Goal: Obtain resource: Download file/media

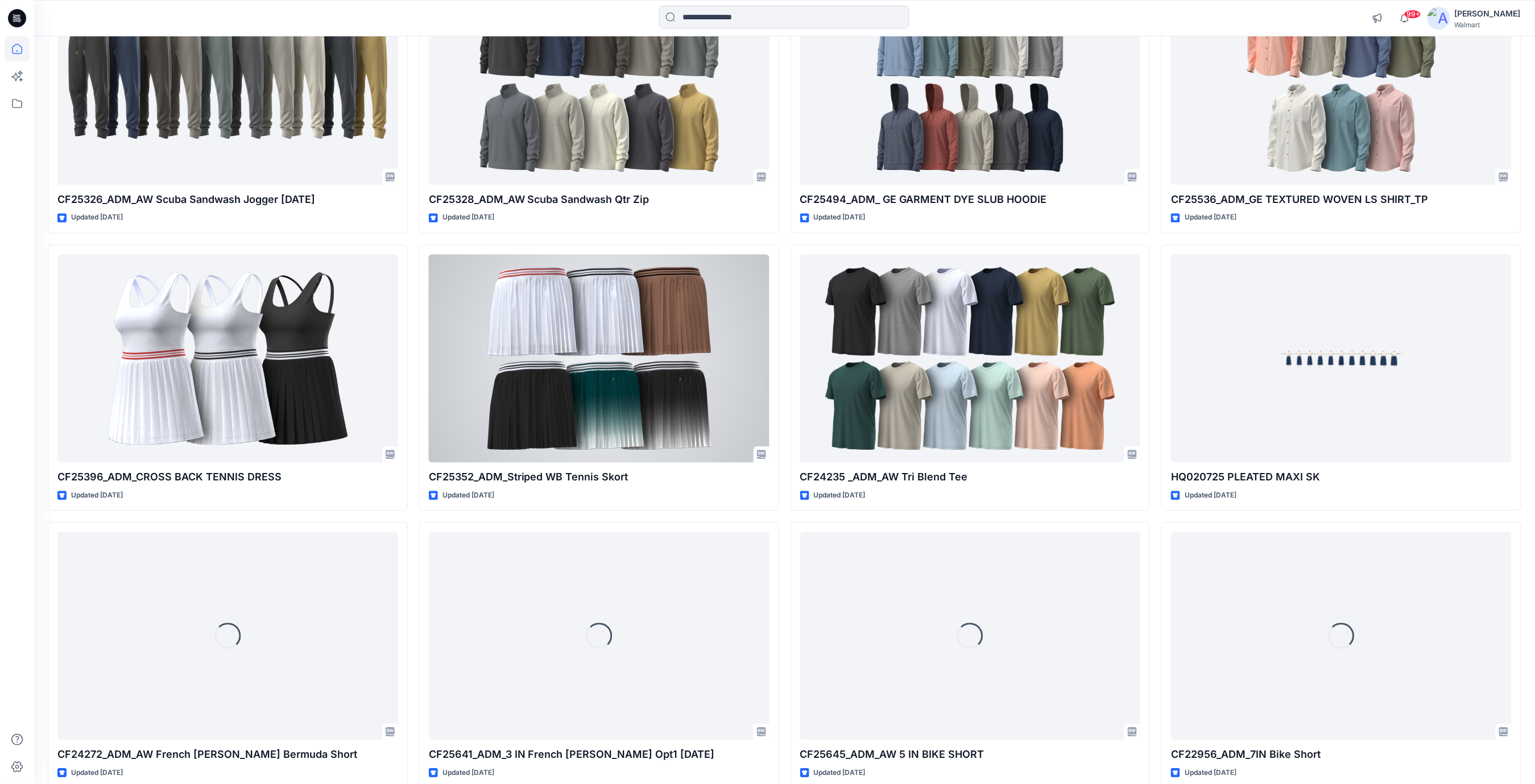
scroll to position [9870, 0]
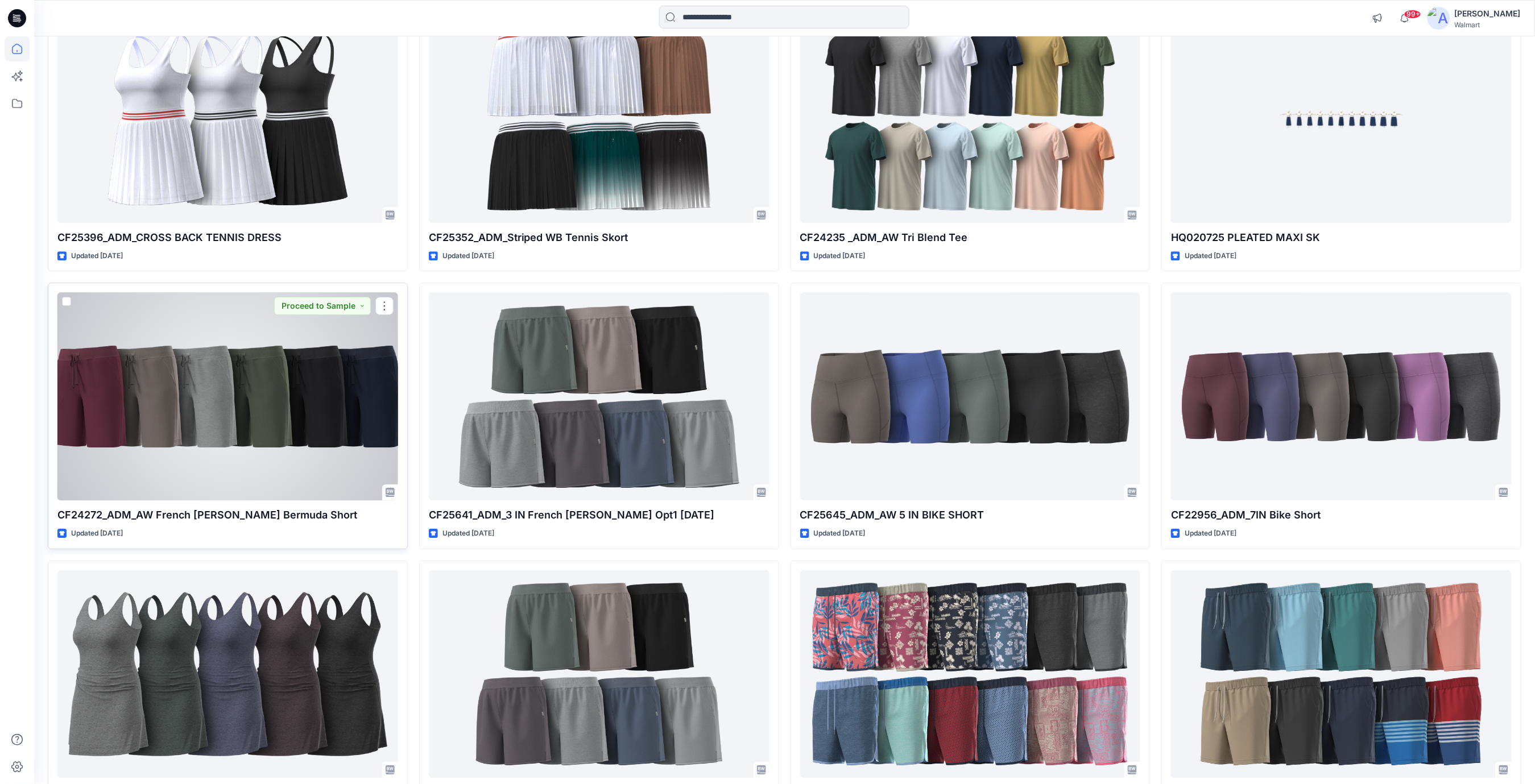
click at [212, 415] on div at bounding box center [228, 397] width 340 height 208
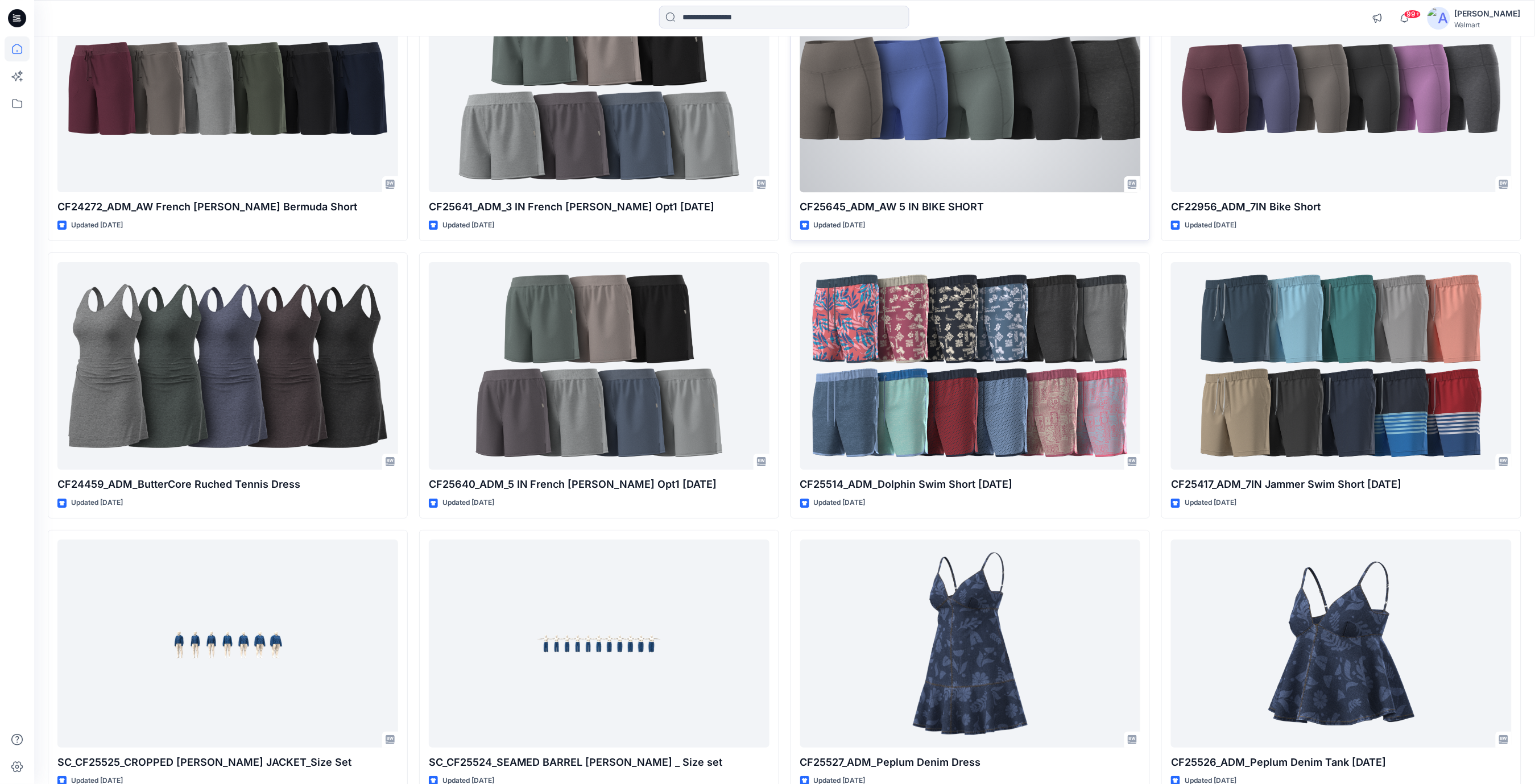
scroll to position [10248, 0]
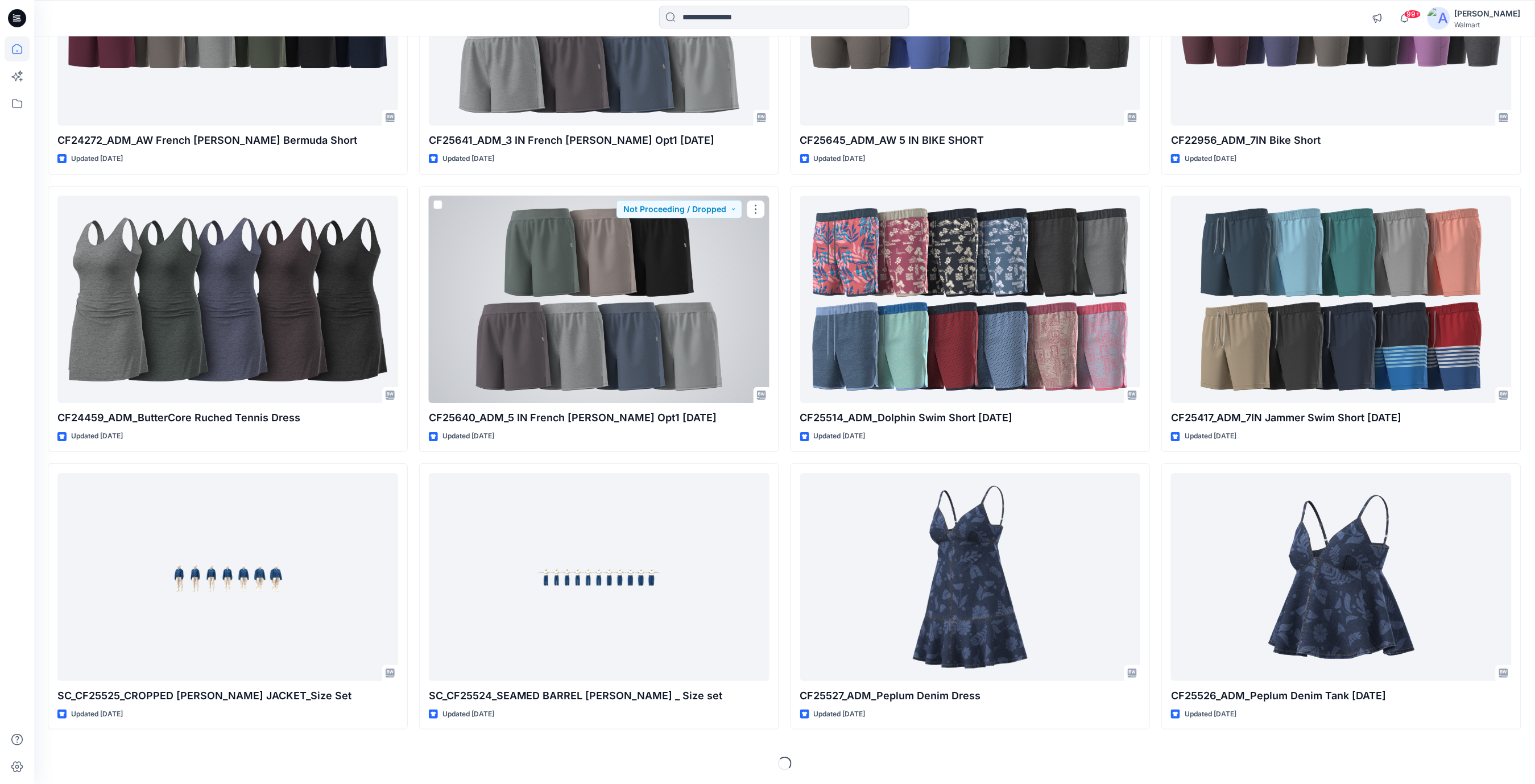
click at [656, 337] on div at bounding box center [599, 300] width 340 height 208
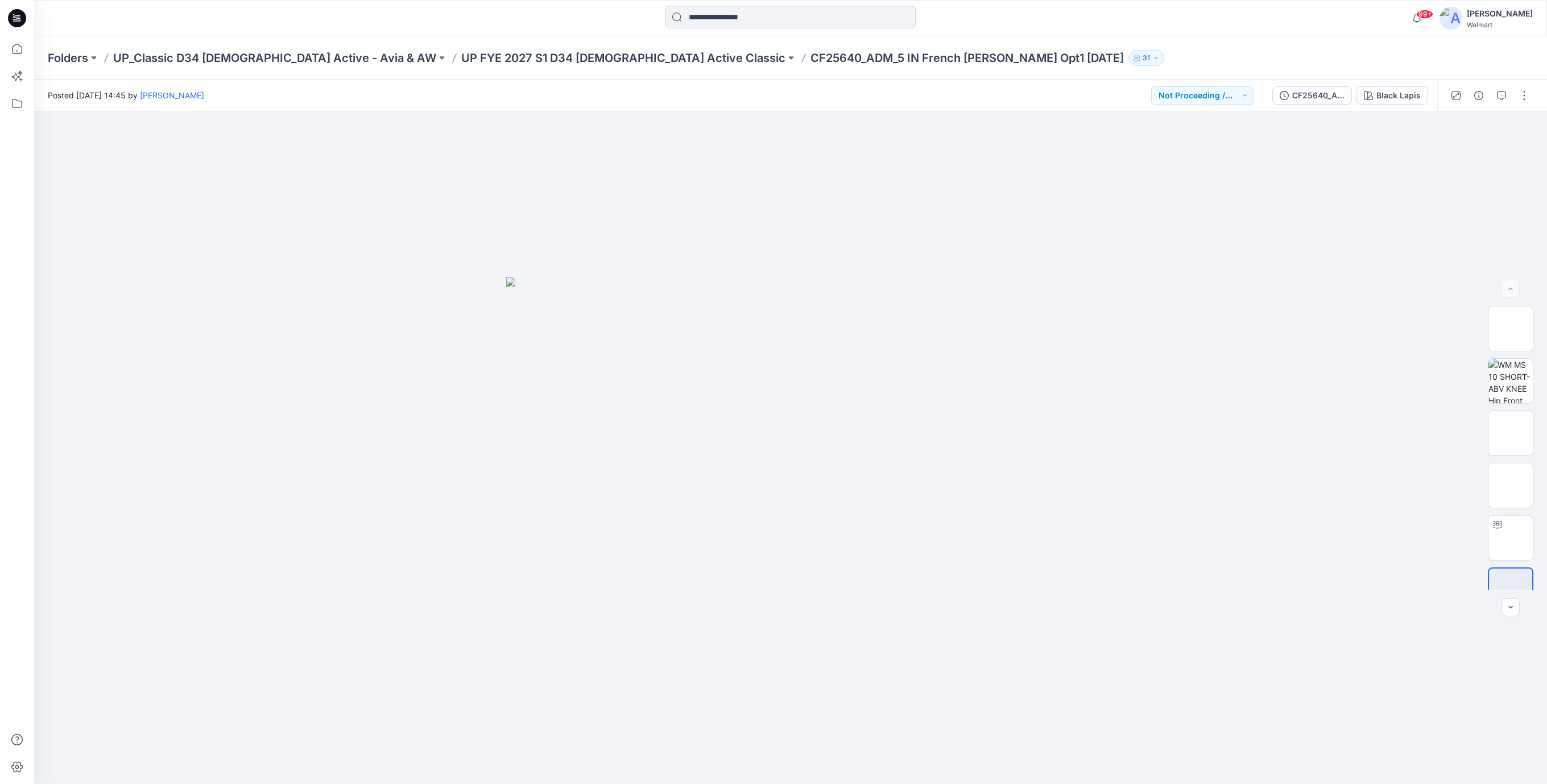
click at [777, 19] on input at bounding box center [791, 17] width 250 height 23
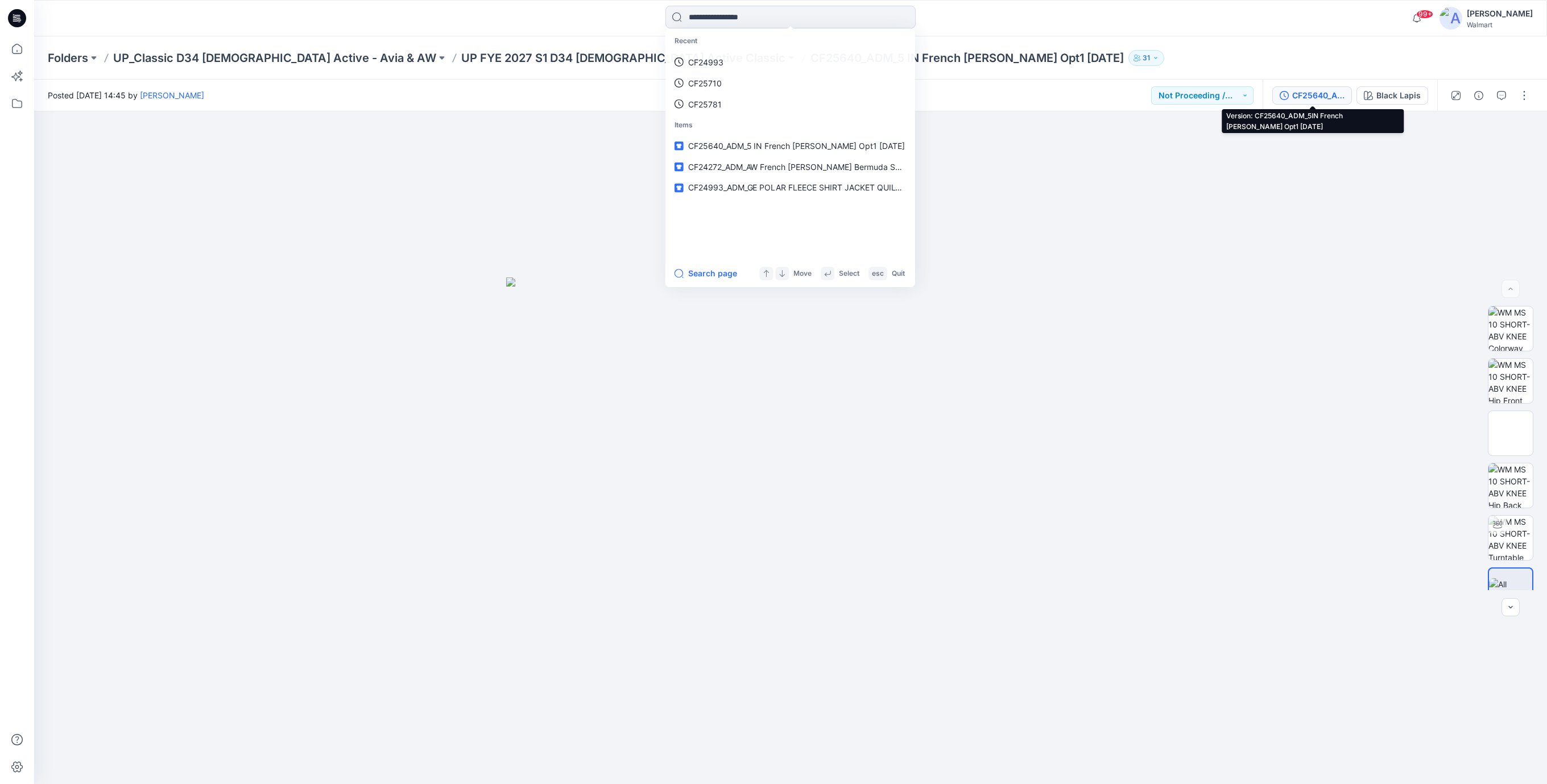
click at [1313, 96] on div "CF25640_ADM_5IN French [PERSON_NAME] Opt1 [DATE]" at bounding box center [1318, 96] width 52 height 13
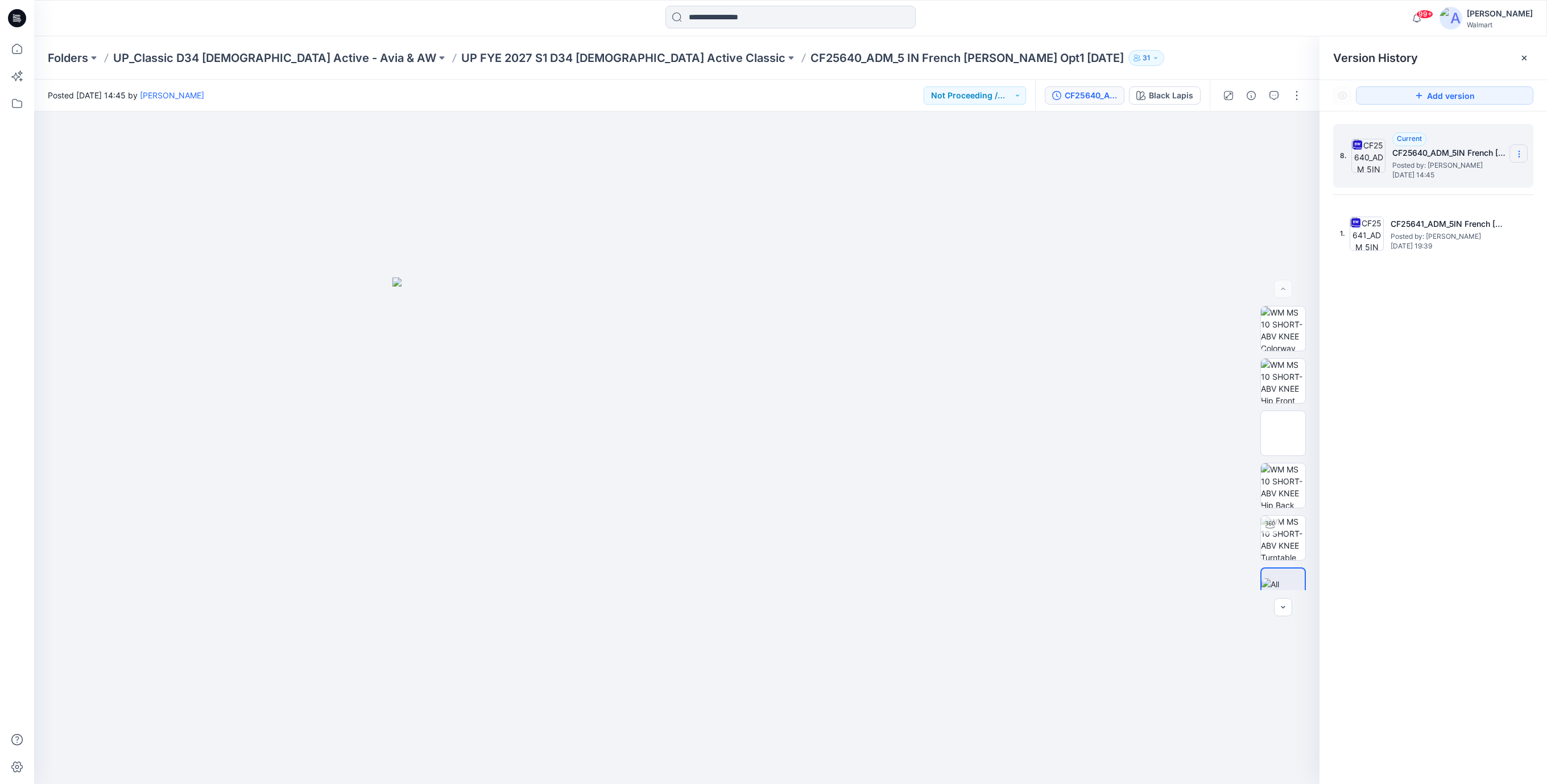
click at [1517, 155] on icon at bounding box center [1519, 154] width 9 height 9
click at [1430, 178] on span "Download Source BW File" at bounding box center [1461, 176] width 95 height 13
click at [726, 16] on input at bounding box center [791, 17] width 250 height 23
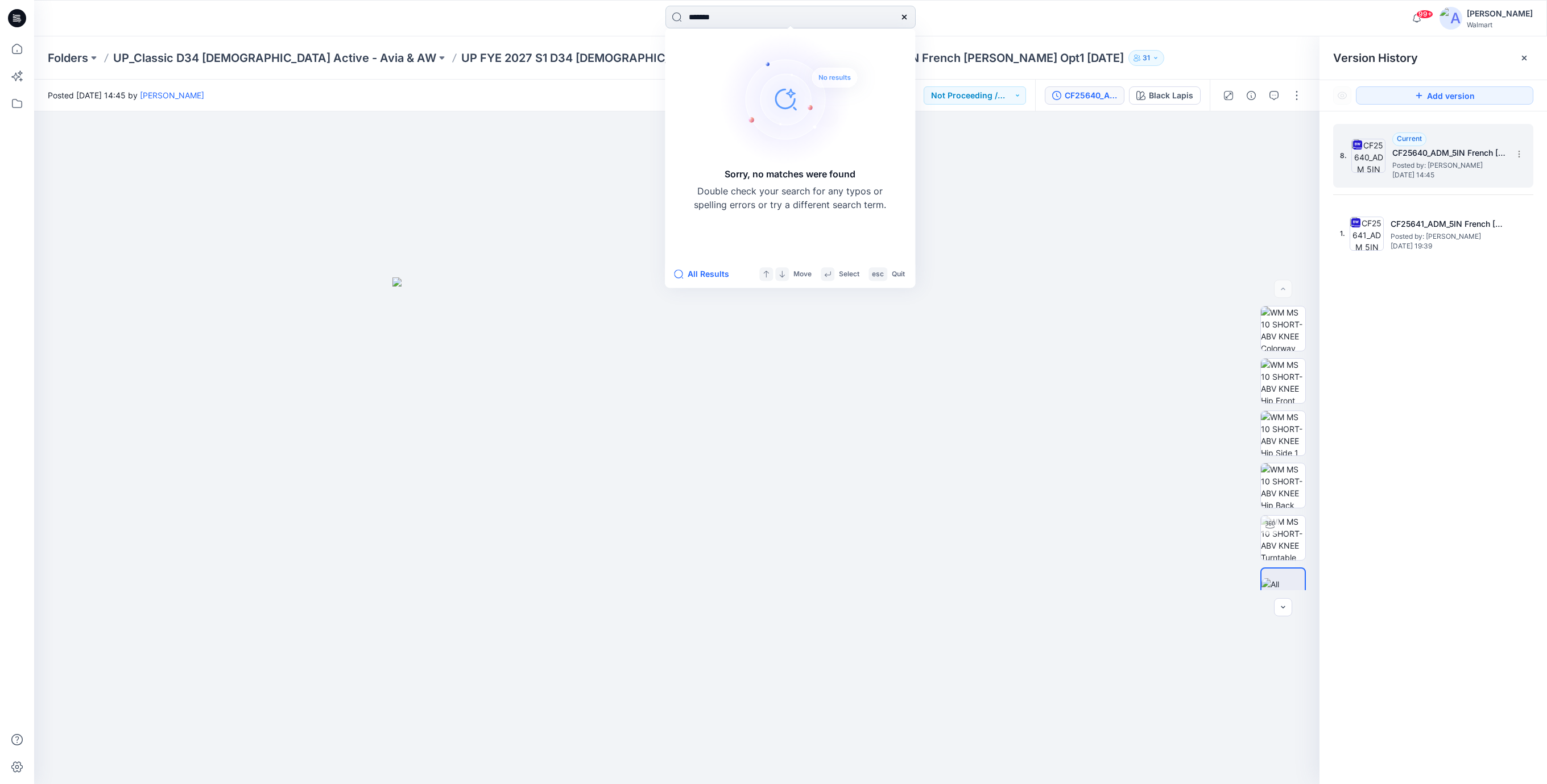
click at [725, 19] on input "*******" at bounding box center [791, 17] width 250 height 23
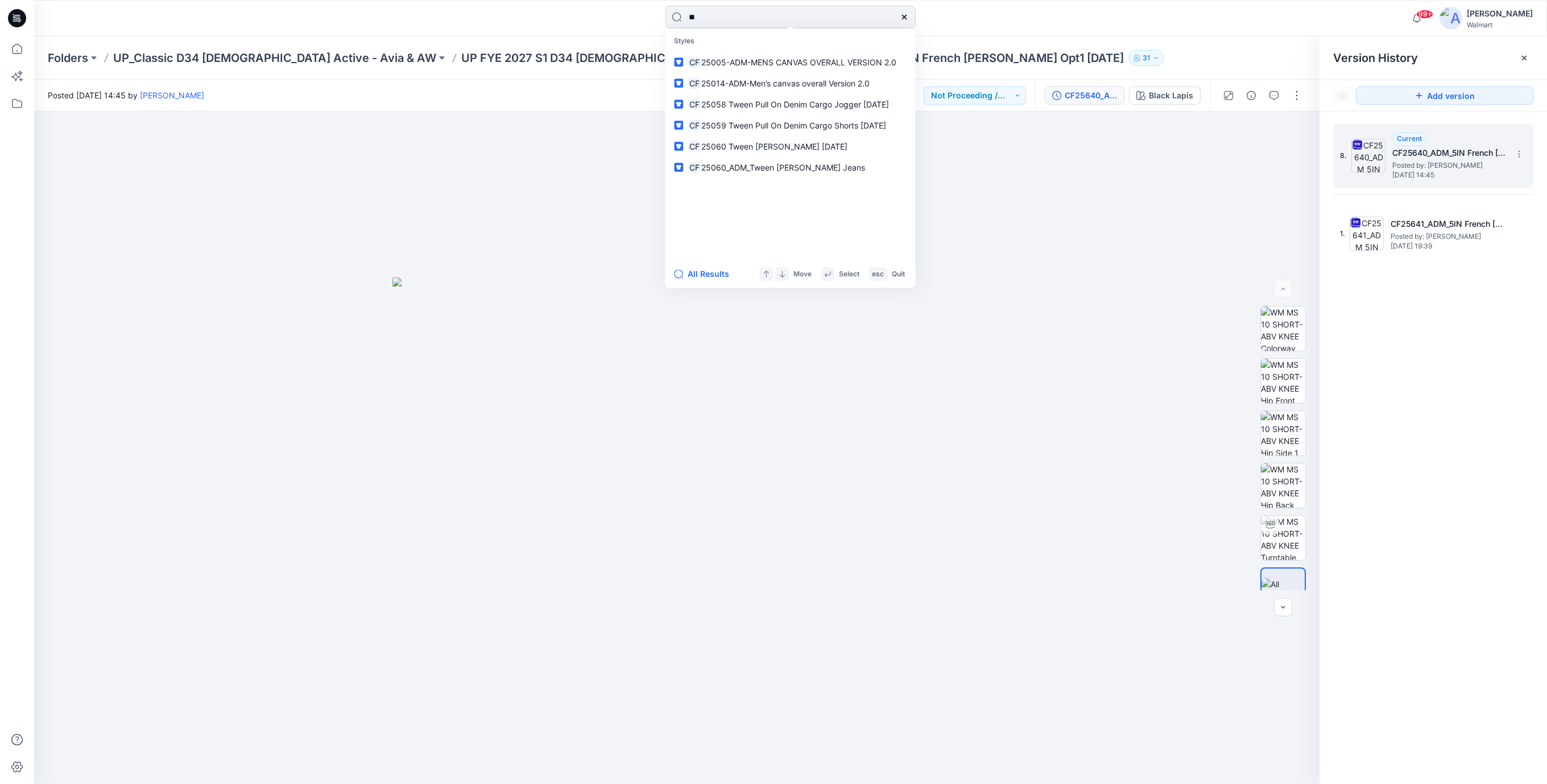
type input "*"
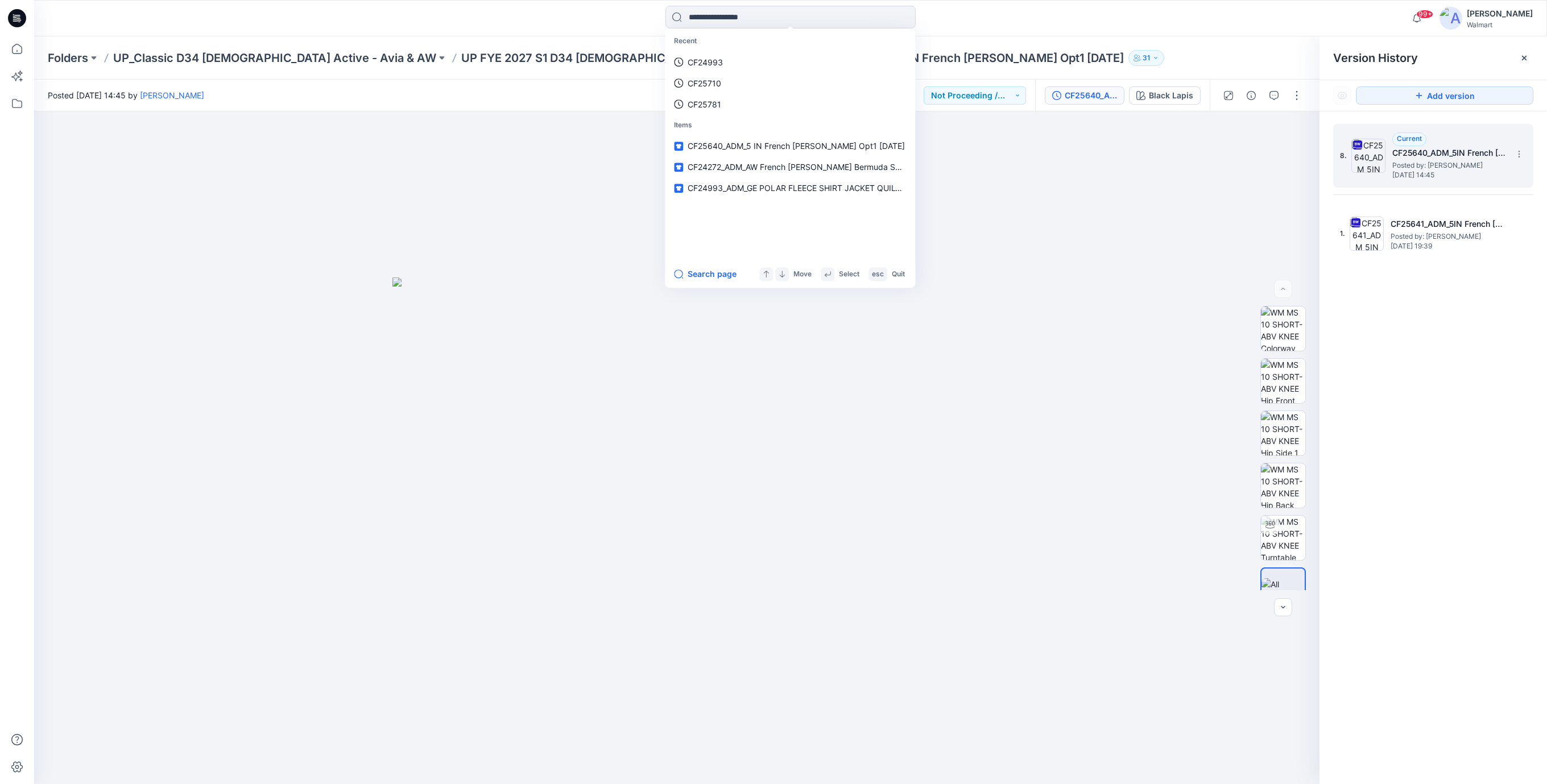
click at [595, 89] on div "Posted [DATE] 14:45 by [PERSON_NAME] Not Proceeding / Dropped" at bounding box center [535, 95] width 1001 height 31
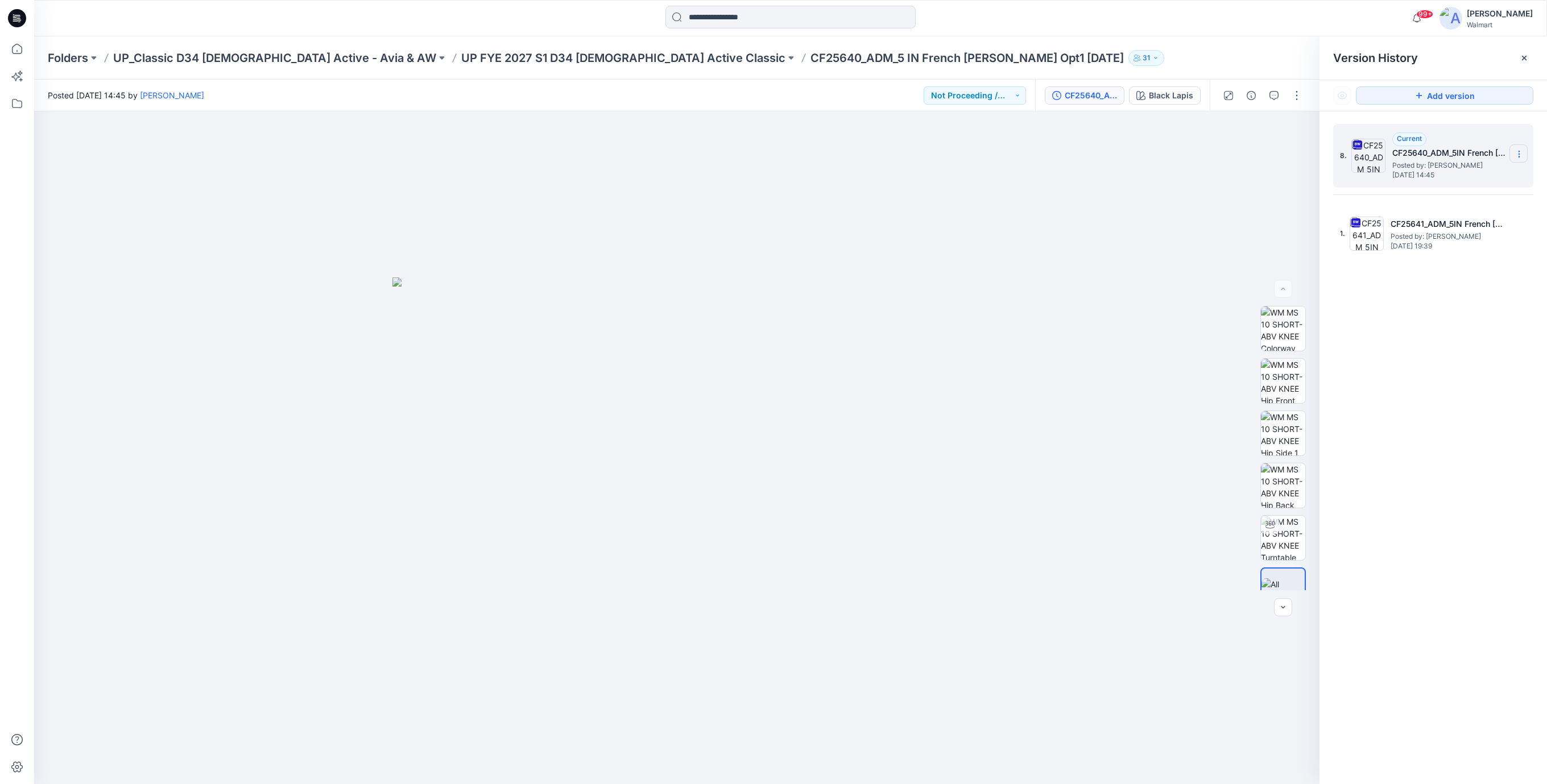
click at [1515, 154] on icon at bounding box center [1519, 154] width 9 height 9
click at [1425, 180] on span "Download Source BW File" at bounding box center [1461, 176] width 95 height 13
click at [732, 18] on input at bounding box center [791, 17] width 250 height 23
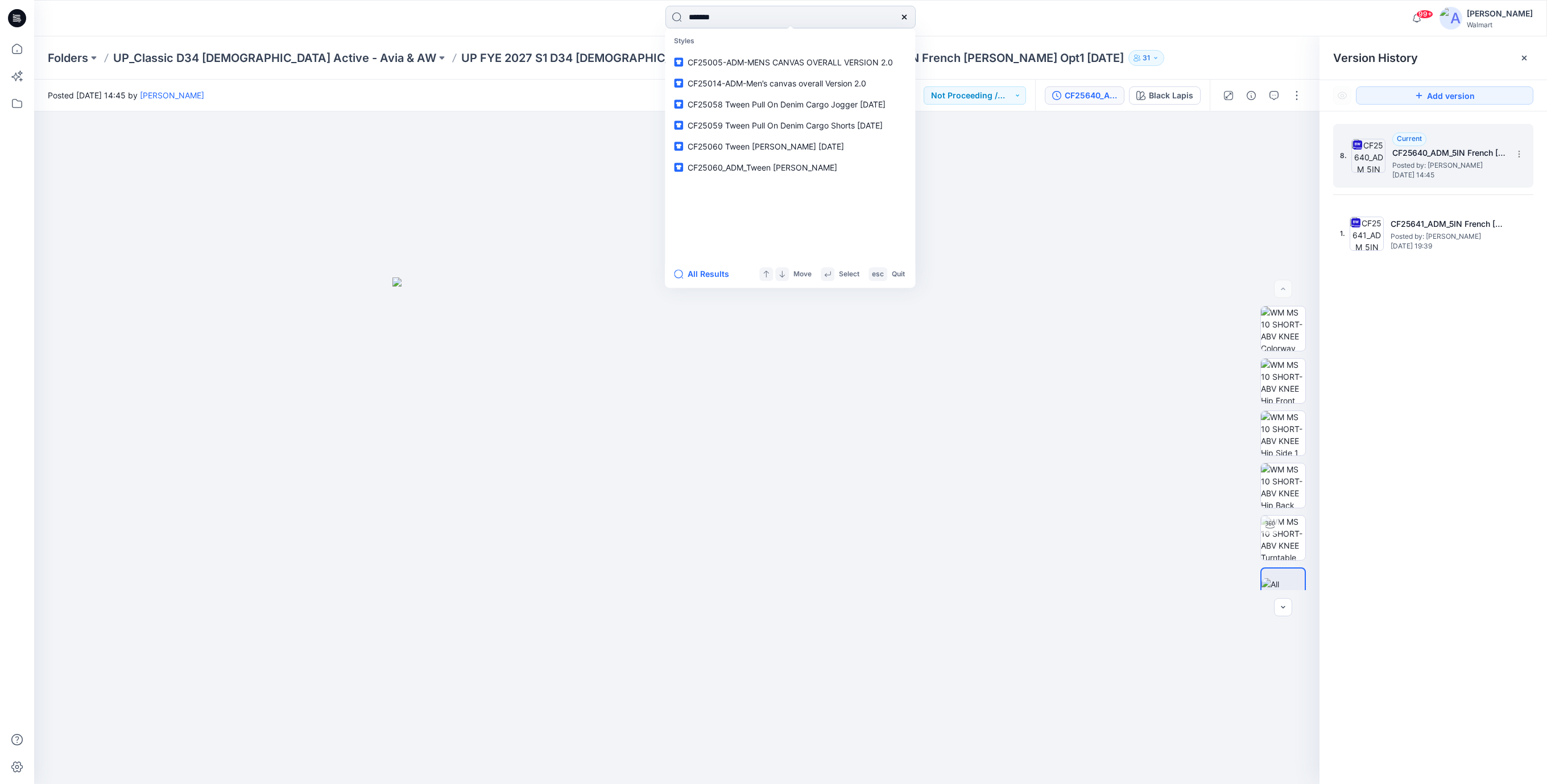
type input "*******"
click at [761, 63] on span "_7_ADM_Washed_FT_Bermuda_Short_OPT-A" at bounding box center [806, 63] width 161 height 10
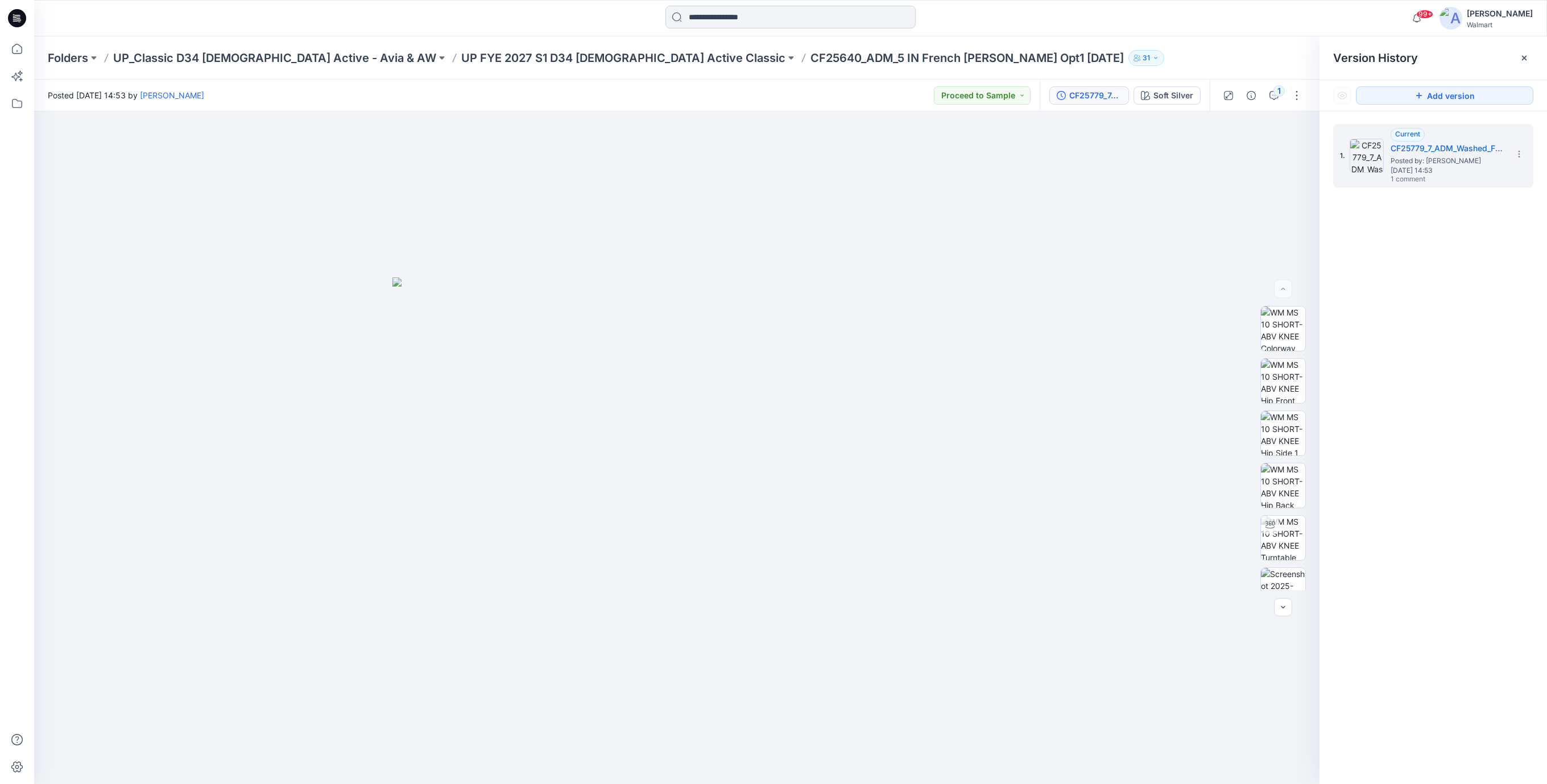
click at [703, 19] on input at bounding box center [791, 17] width 250 height 23
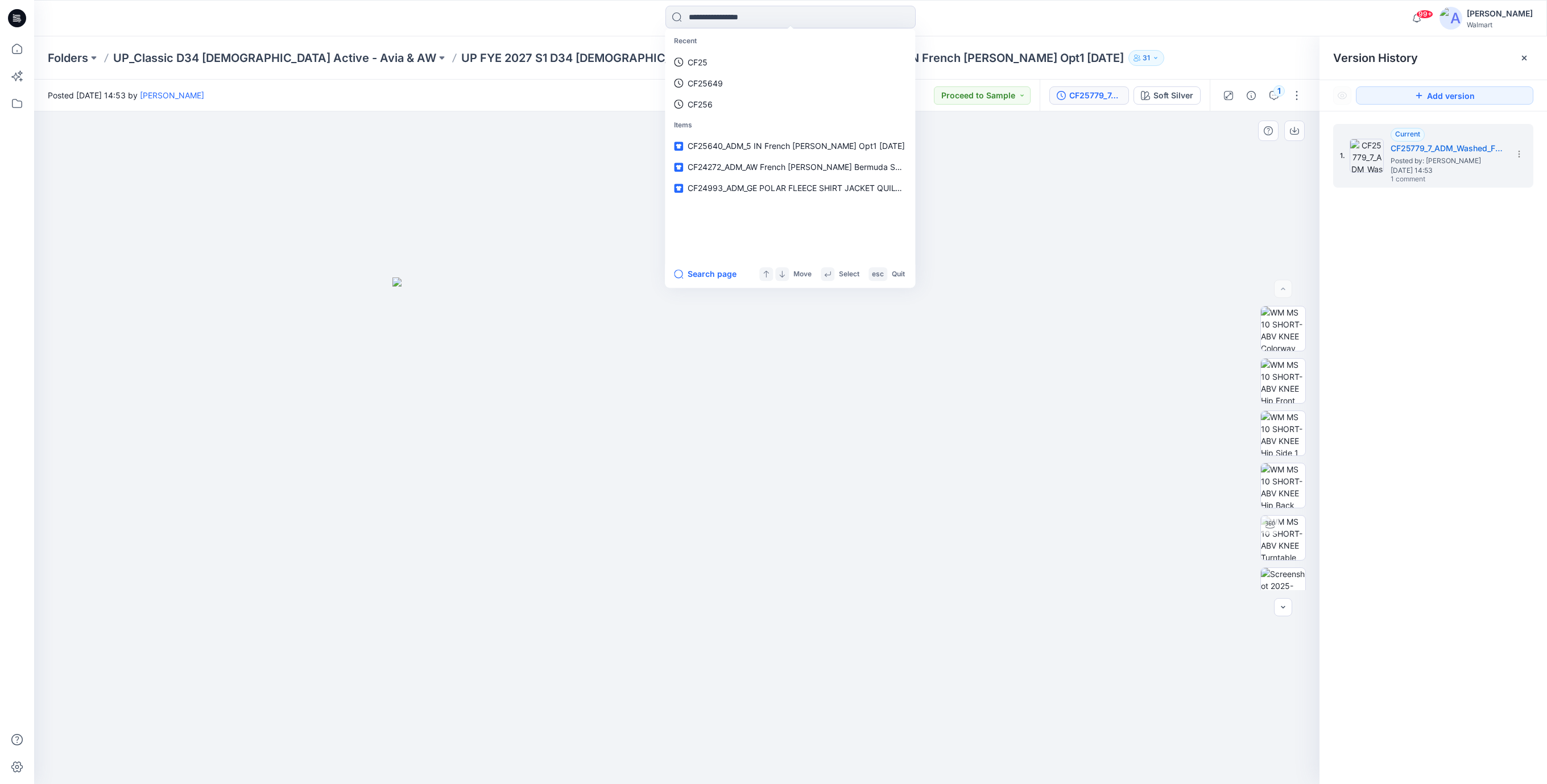
click at [618, 165] on div at bounding box center [677, 447] width 1285 height 672
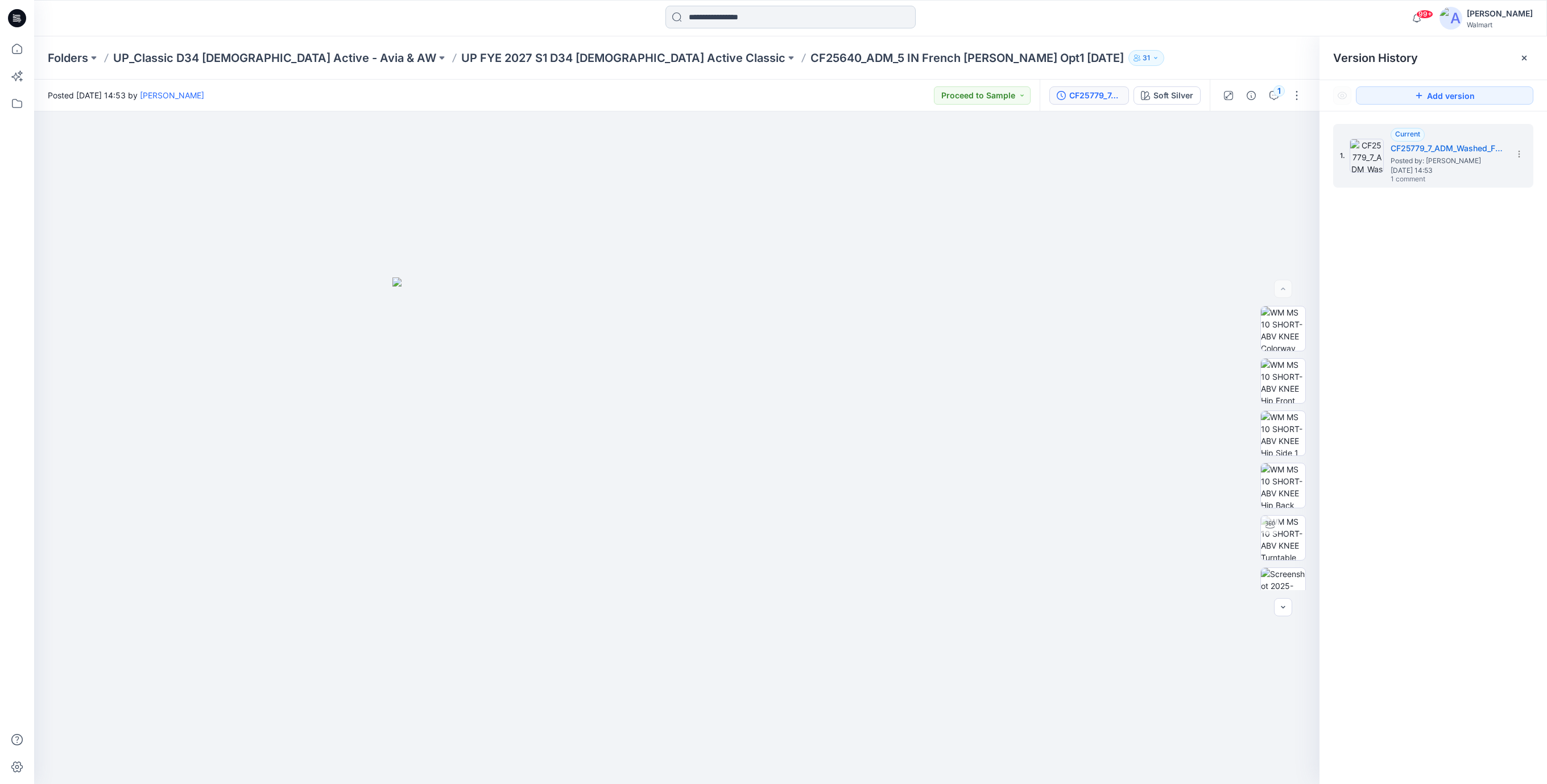
click at [702, 15] on input at bounding box center [791, 17] width 250 height 23
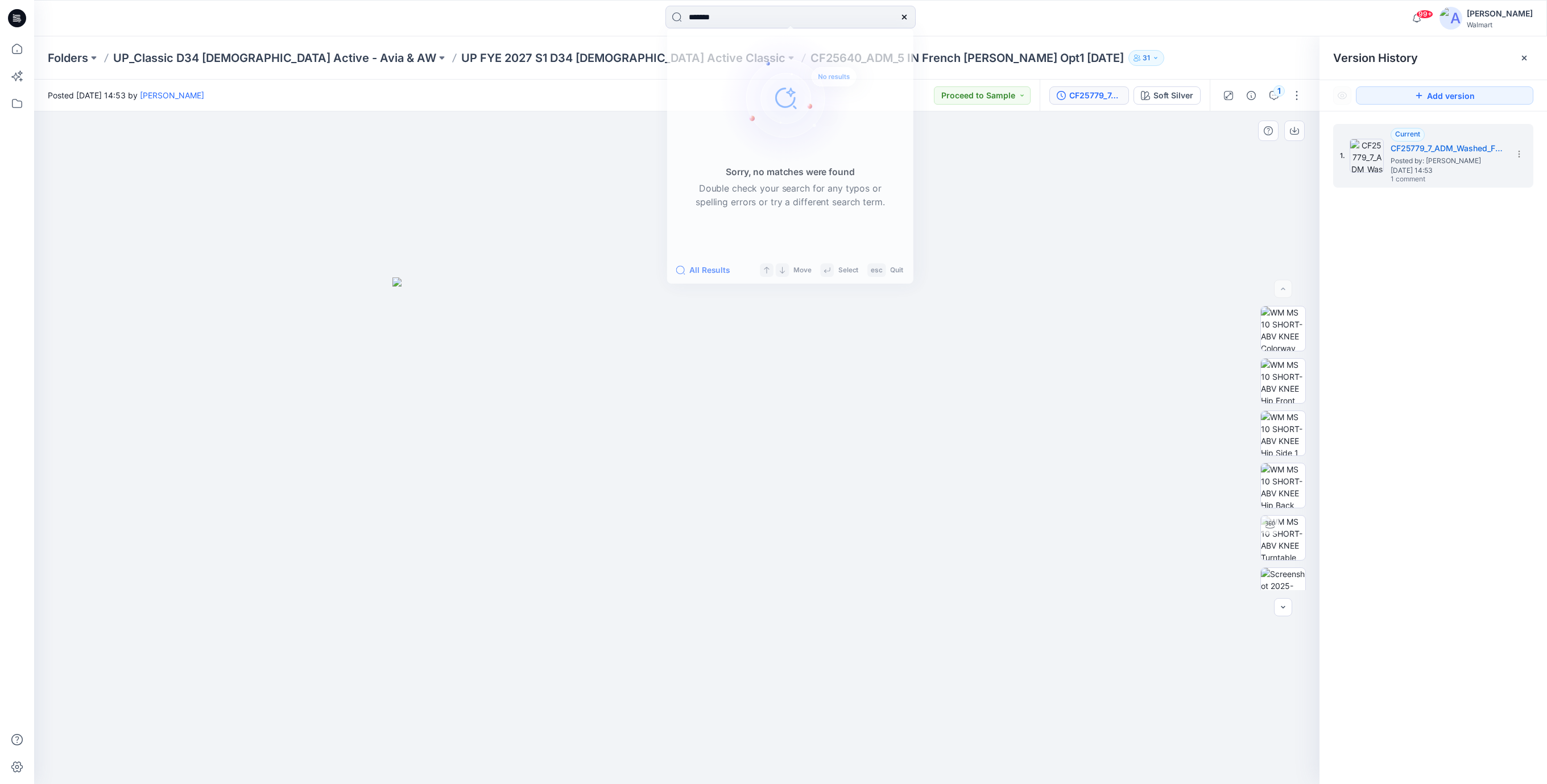
click at [575, 126] on div at bounding box center [677, 447] width 1285 height 672
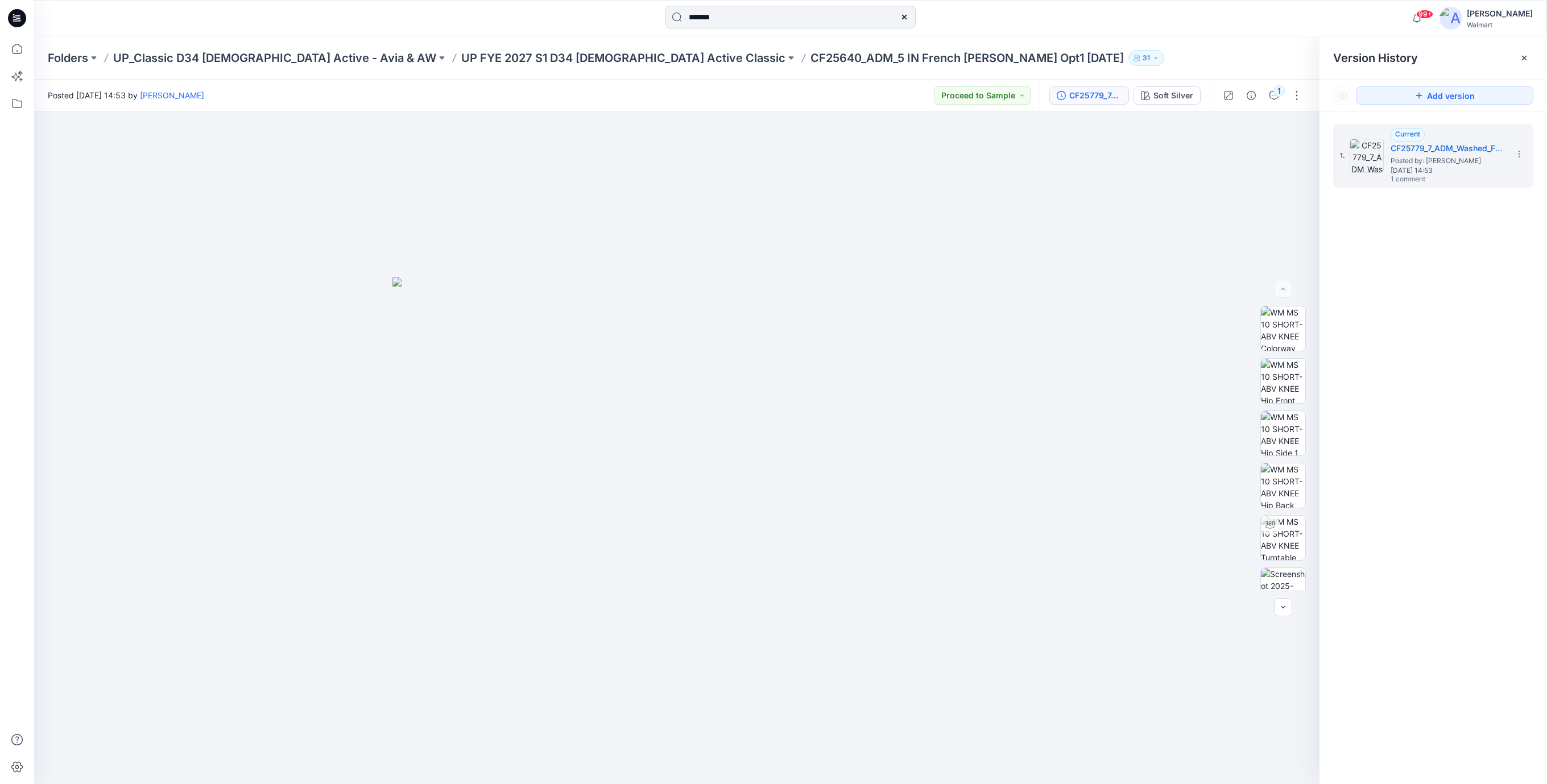
click at [738, 25] on input "*******" at bounding box center [791, 17] width 250 height 23
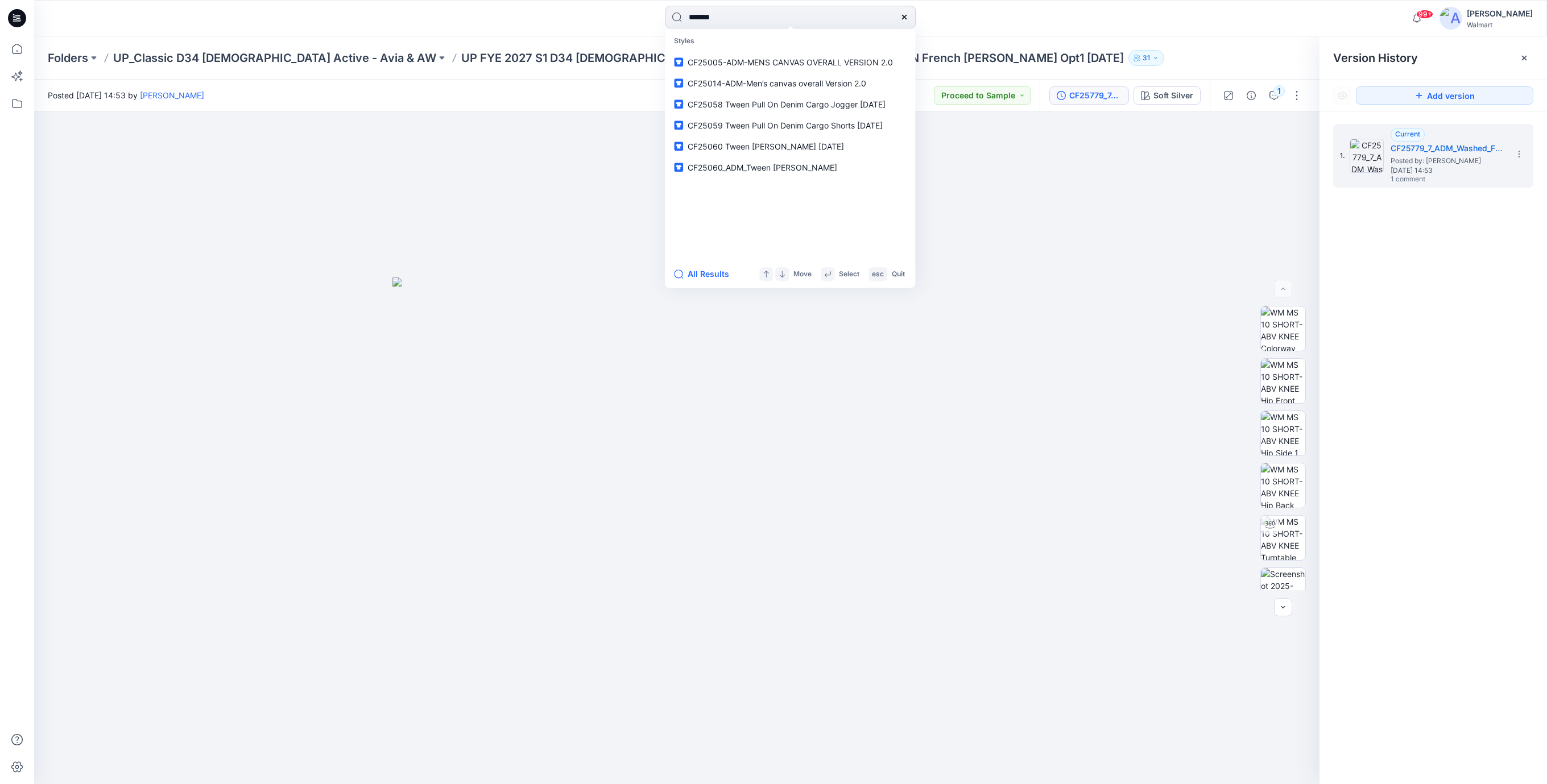
type input "*******"
click at [857, 77] on p "CF25779 _7_ADM_Washed_FT_Bermuda_Short_OPT-B" at bounding box center [787, 83] width 198 height 12
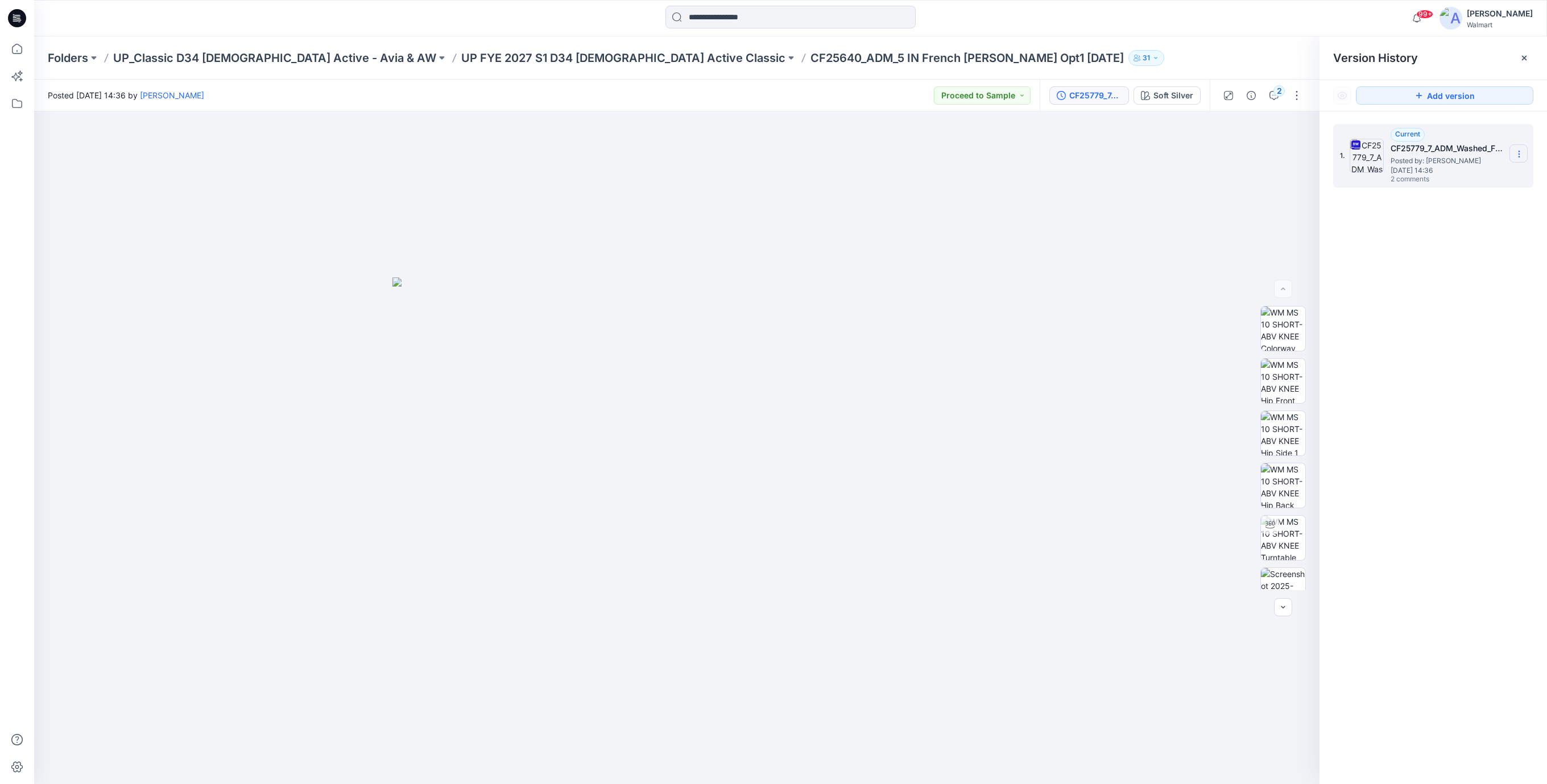
click at [1521, 155] on icon at bounding box center [1519, 154] width 9 height 9
click at [1434, 181] on span "Download Source BW File" at bounding box center [1461, 176] width 95 height 13
